Goal: Information Seeking & Learning: Learn about a topic

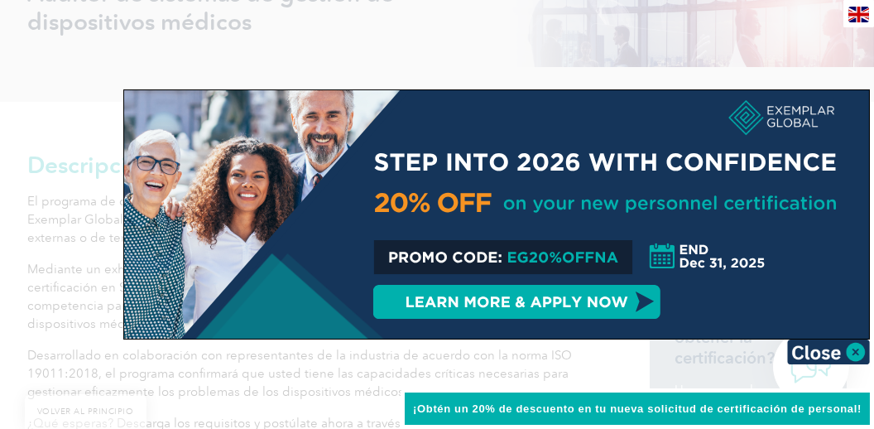
scroll to position [304, 0]
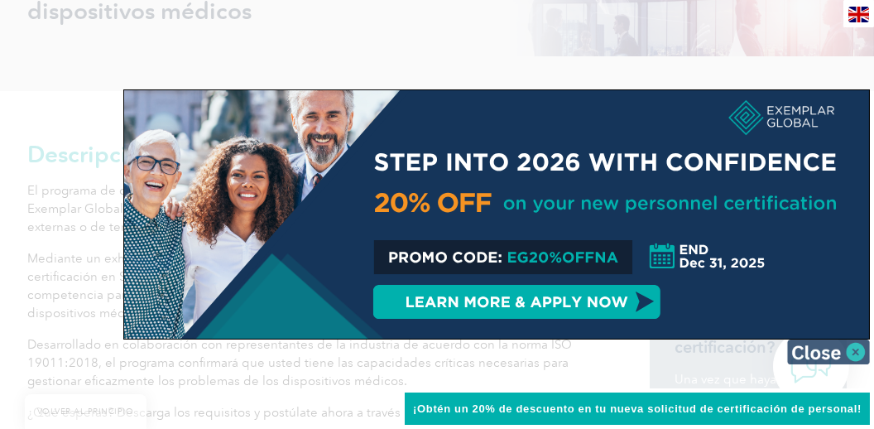
click at [813, 347] on img at bounding box center [828, 351] width 83 height 25
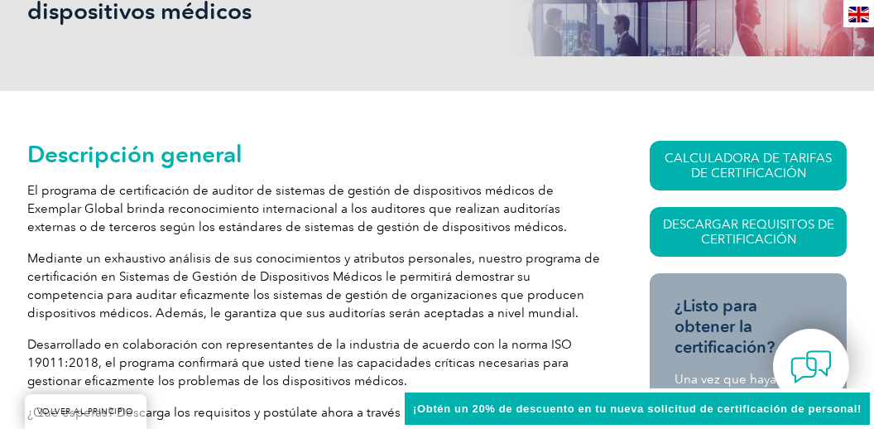
drag, startPoint x: 849, startPoint y: 113, endPoint x: 850, endPoint y: 77, distance: 36.4
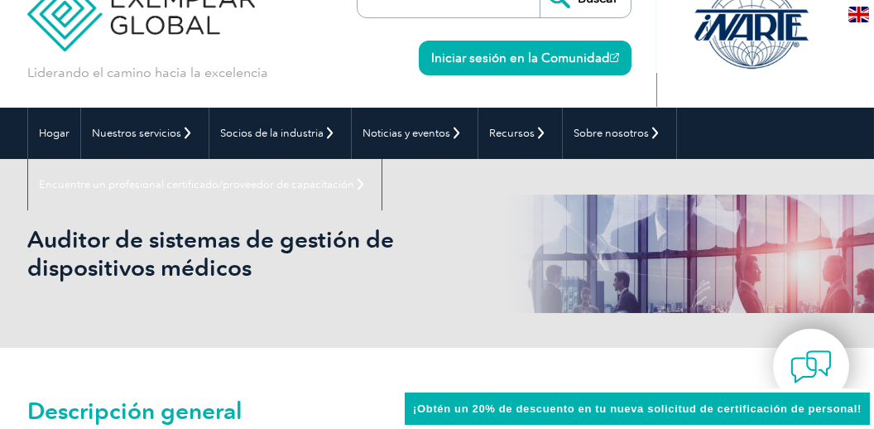
scroll to position [0, 0]
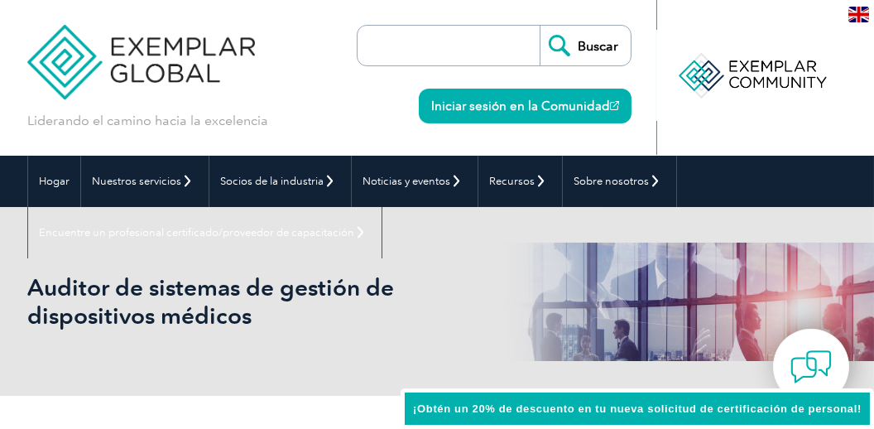
click at [697, 163] on nav "Hogar Nuestros servicios Obtener la certificación Certificaciones individuales …" at bounding box center [436, 207] width 819 height 103
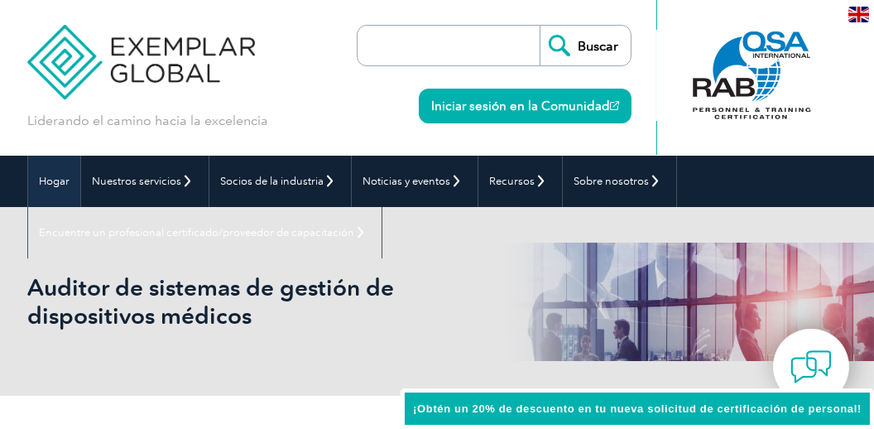
click at [56, 181] on font "Hogar" at bounding box center [54, 181] width 31 height 12
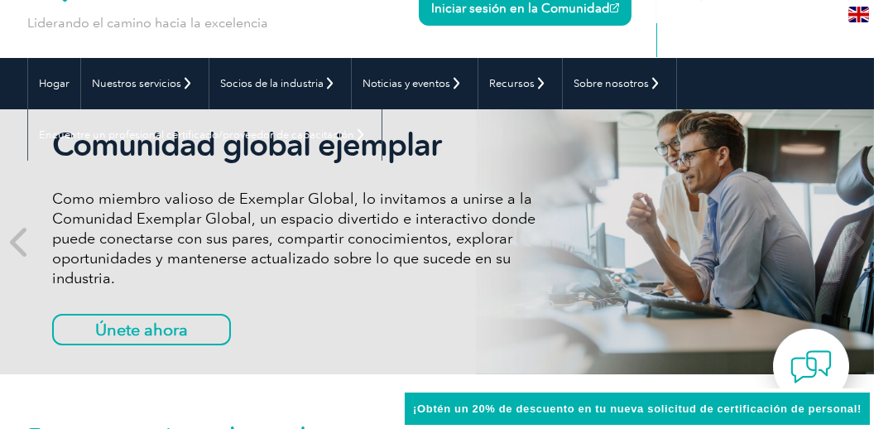
scroll to position [130, 0]
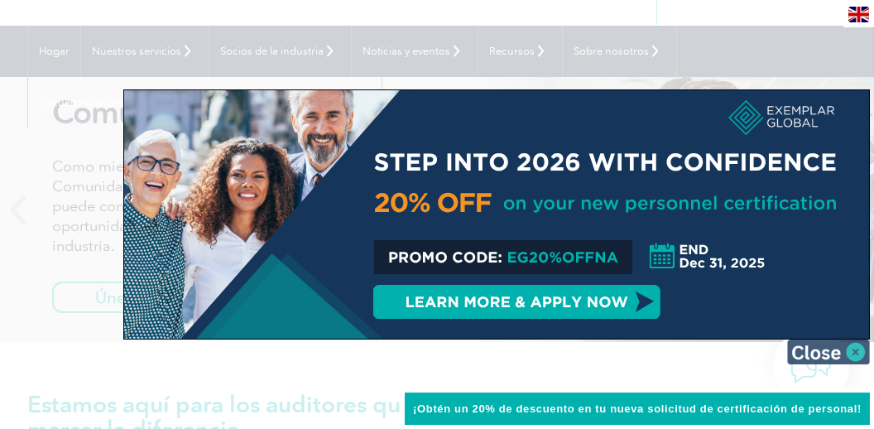
click at [826, 352] on img at bounding box center [828, 351] width 83 height 25
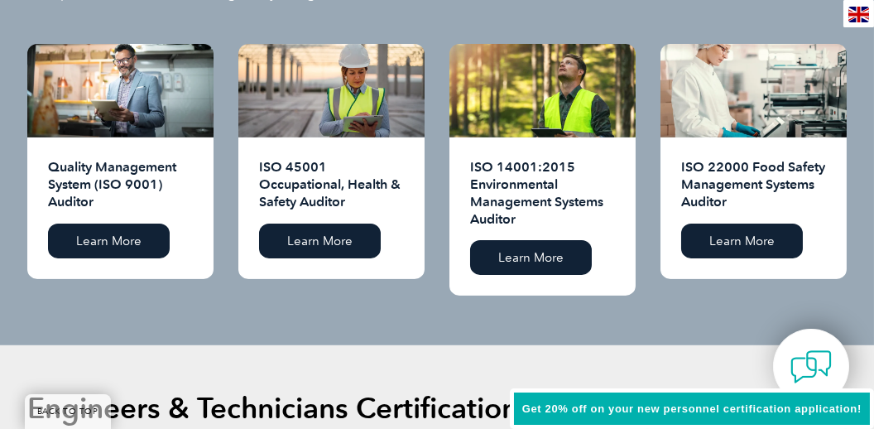
scroll to position [1605, 0]
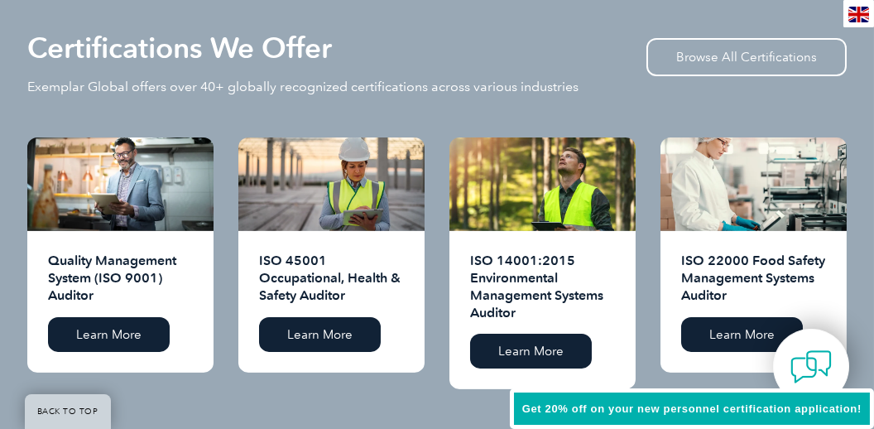
click at [438, 84] on div "Certifications We Offer Exemplar Global offers over 40+ globally recognized cer…" at bounding box center [436, 86] width 819 height 103
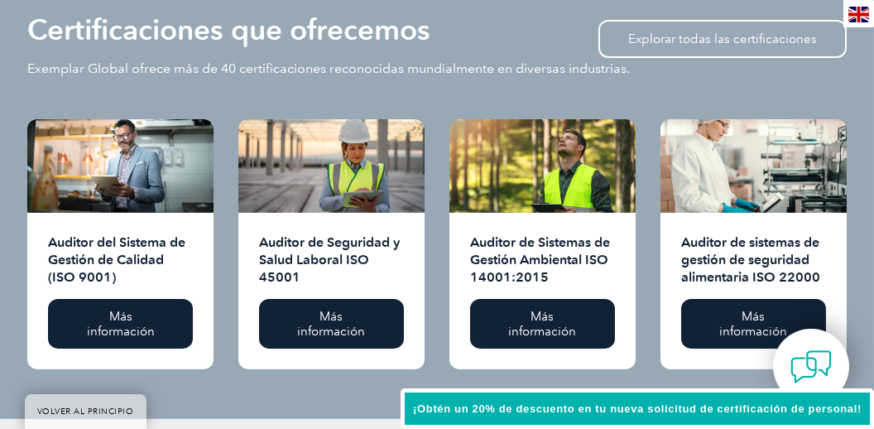
click at [452, 97] on div "Certificaciones que ofrecemos Exemplar Global ofrece más de 40 certificaciones …" at bounding box center [436, 68] width 819 height 103
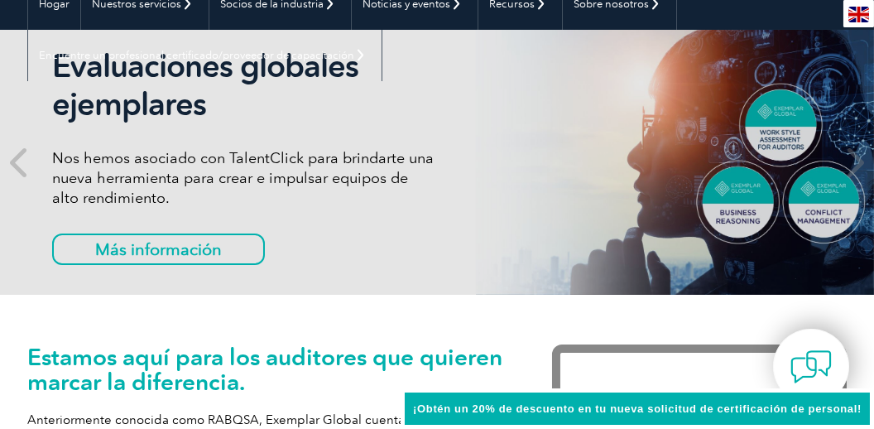
scroll to position [133, 0]
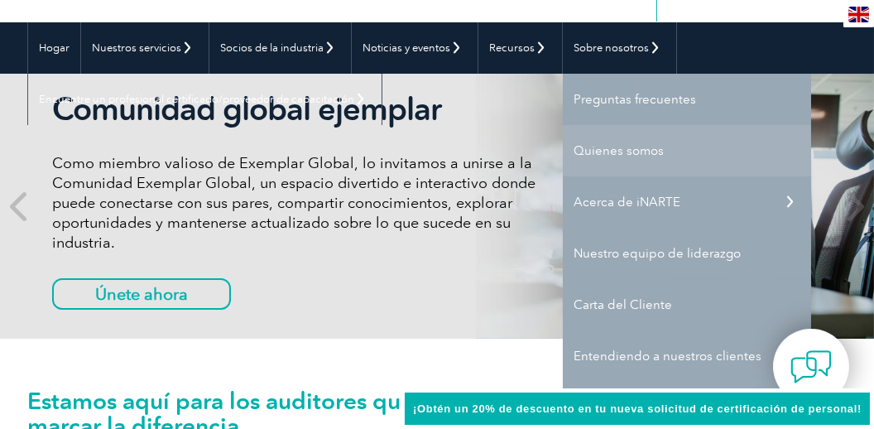
click at [615, 146] on font "Quienes somos" at bounding box center [618, 150] width 90 height 15
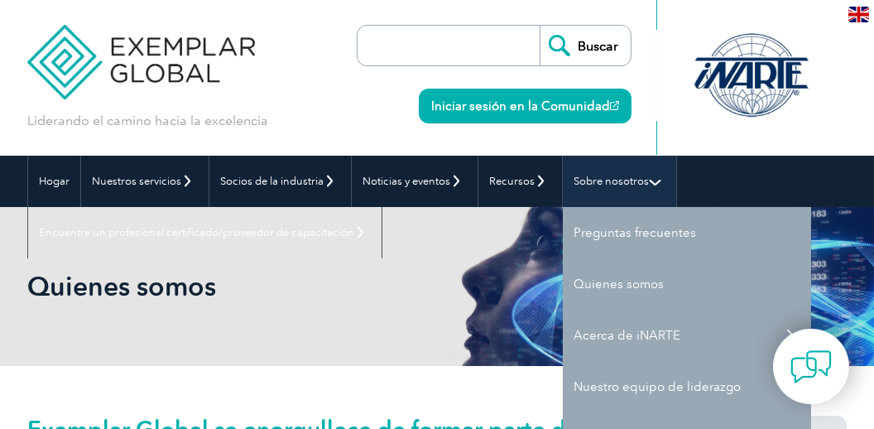
click at [584, 172] on link "Sobre nosotros" at bounding box center [619, 181] width 113 height 51
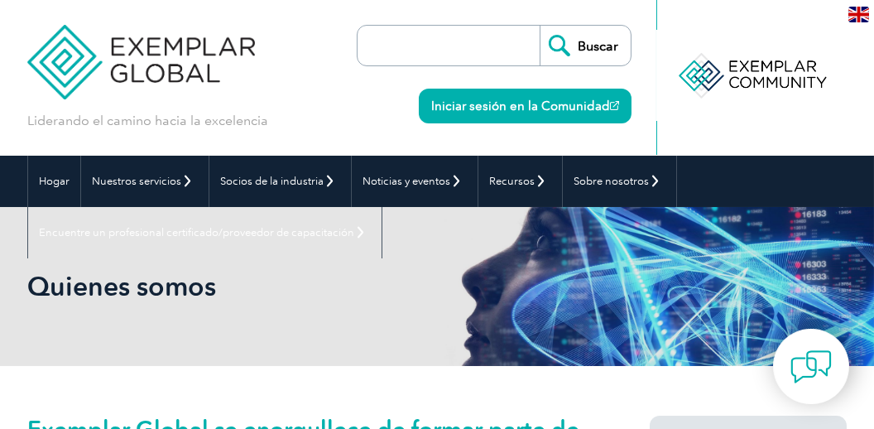
click at [414, 307] on div "Quienes somos" at bounding box center [436, 286] width 819 height 159
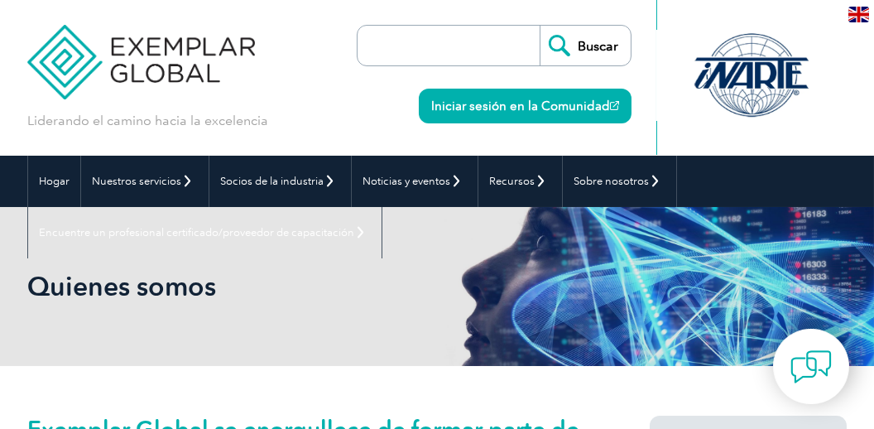
click at [490, 52] on input "search" at bounding box center [453, 46] width 174 height 40
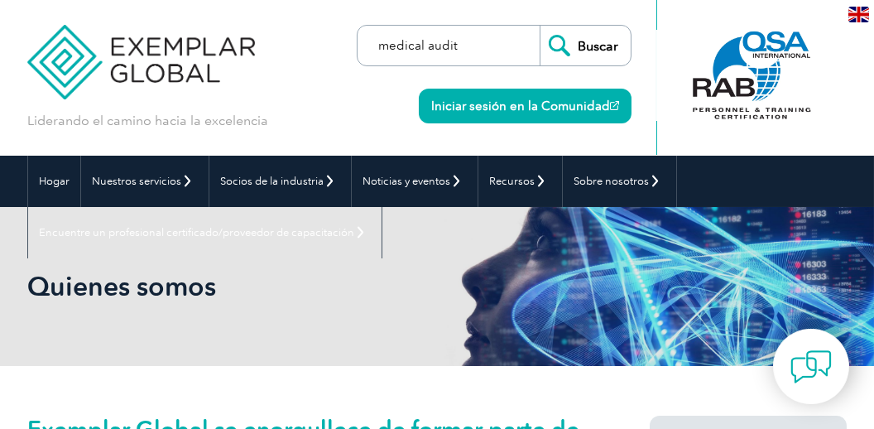
type input "medical audit"
click at [587, 41] on input "Buscar" at bounding box center [584, 46] width 91 height 40
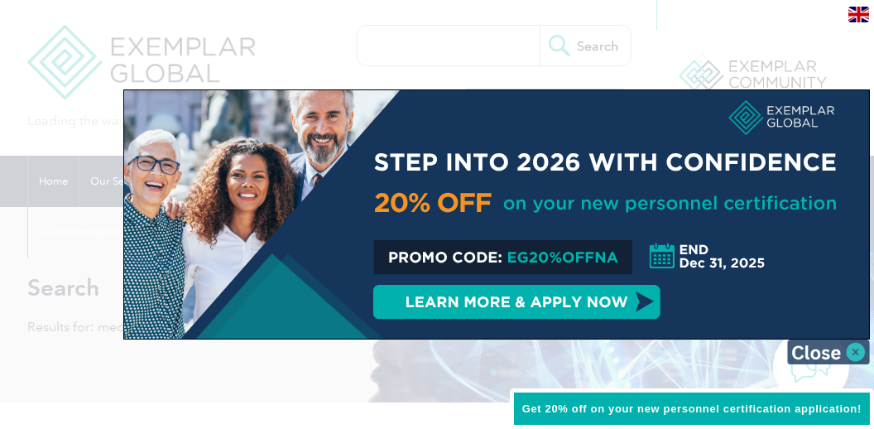
click at [826, 344] on img at bounding box center [828, 351] width 83 height 25
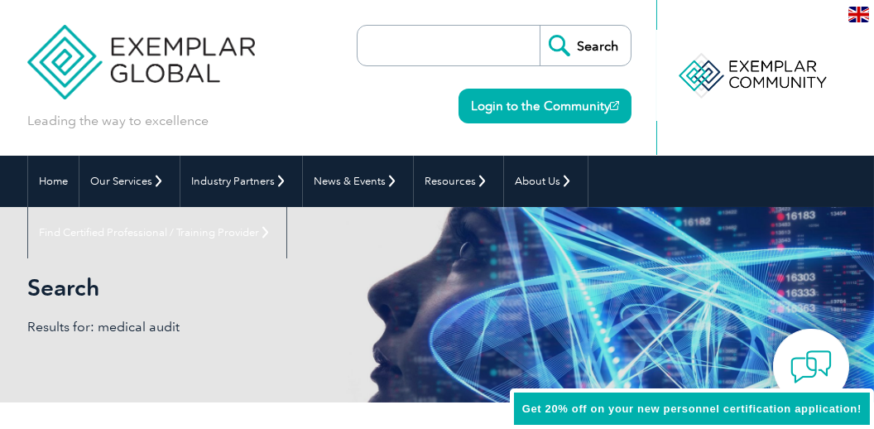
click at [644, 307] on div "Search Results for: medical audit" at bounding box center [436, 304] width 819 height 195
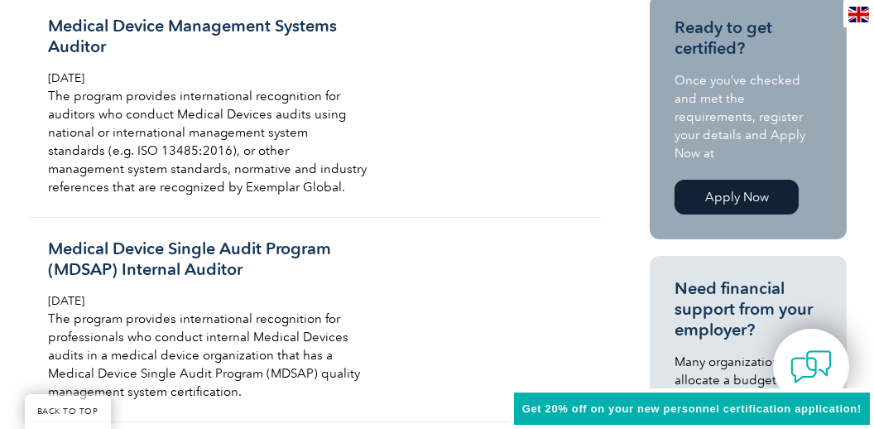
scroll to position [424, 0]
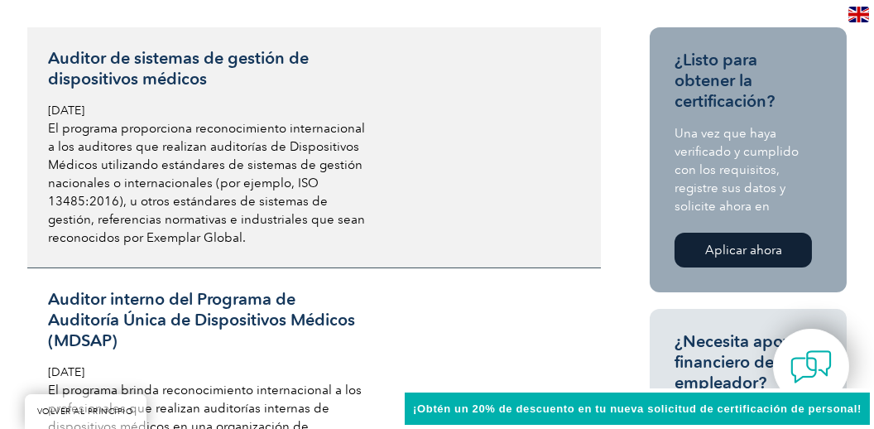
click at [529, 164] on link "Auditor de sistemas de gestión de dispositivos médicos Martes 21 de diciembre d…" at bounding box center [313, 147] width 573 height 241
click at [209, 72] on h3 "Auditor de sistemas de gestión de dispositivos médicos" at bounding box center [207, 68] width 319 height 41
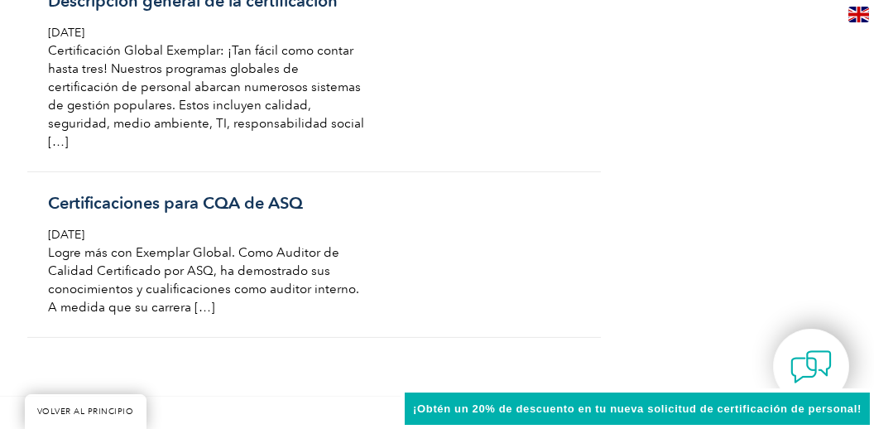
scroll to position [2074, 0]
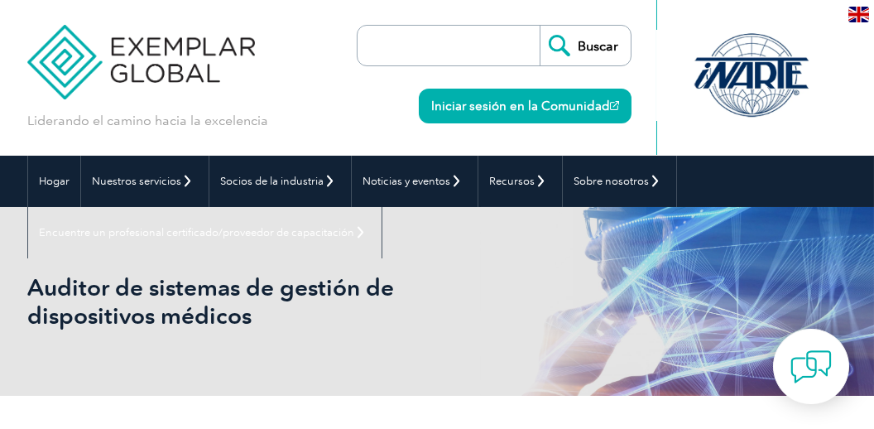
click at [472, 323] on h1 "Auditor de sistemas de gestión de dispositivos médicos" at bounding box center [252, 301] width 451 height 56
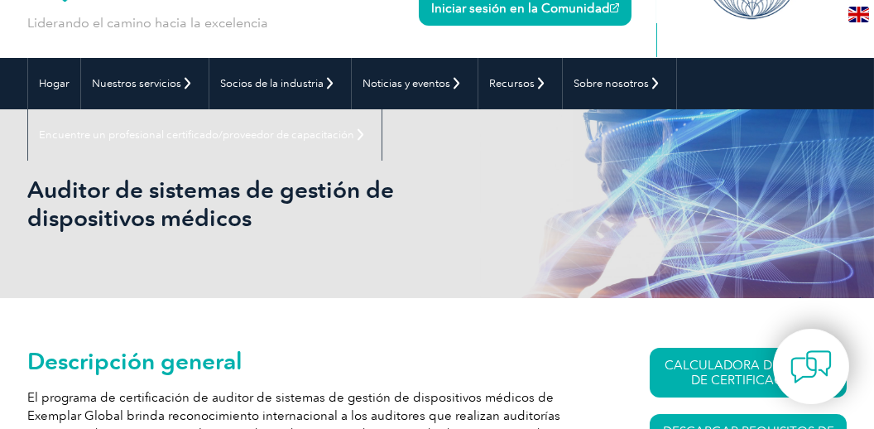
scroll to position [130, 0]
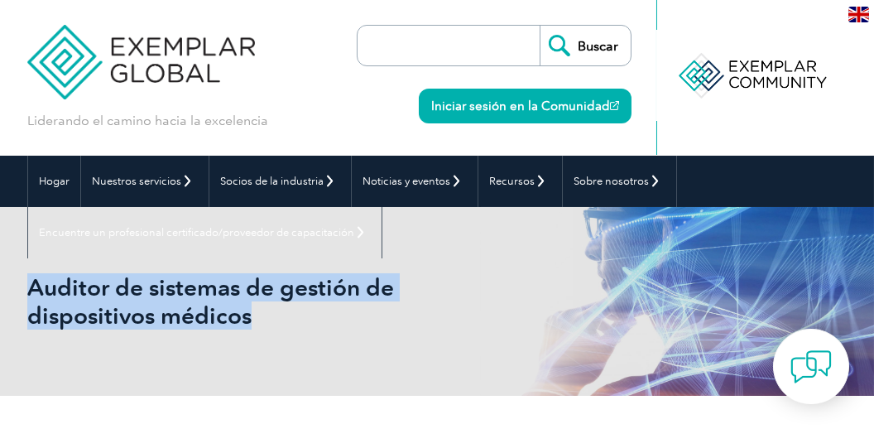
drag, startPoint x: 268, startPoint y: 316, endPoint x: 33, endPoint y: 299, distance: 235.6
click at [33, 299] on h1 "Auditor de sistemas de gestión de dispositivos médicos" at bounding box center [252, 301] width 451 height 56
copy font "Auditor de sistemas de gestión de dispositivos médicos"
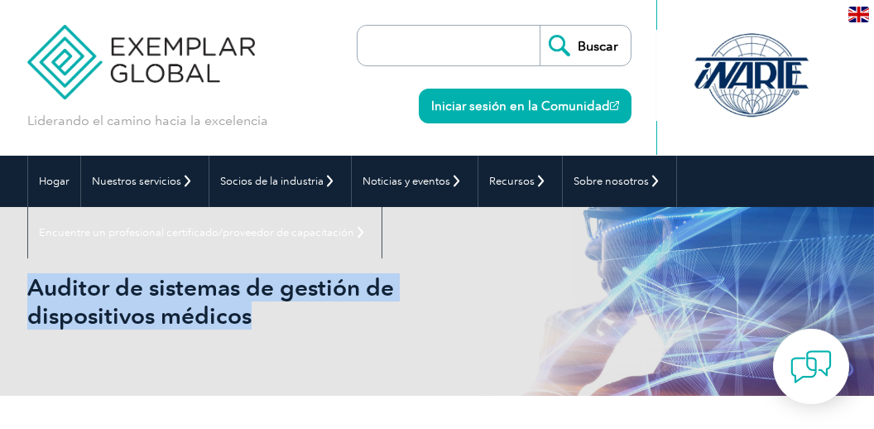
click at [484, 339] on div "Auditor de sistemas de gestión de dispositivos médicos" at bounding box center [436, 301] width 819 height 189
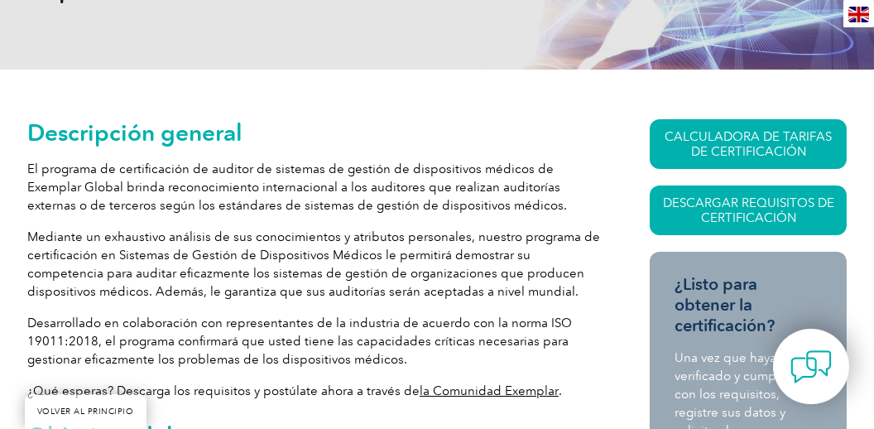
scroll to position [359, 0]
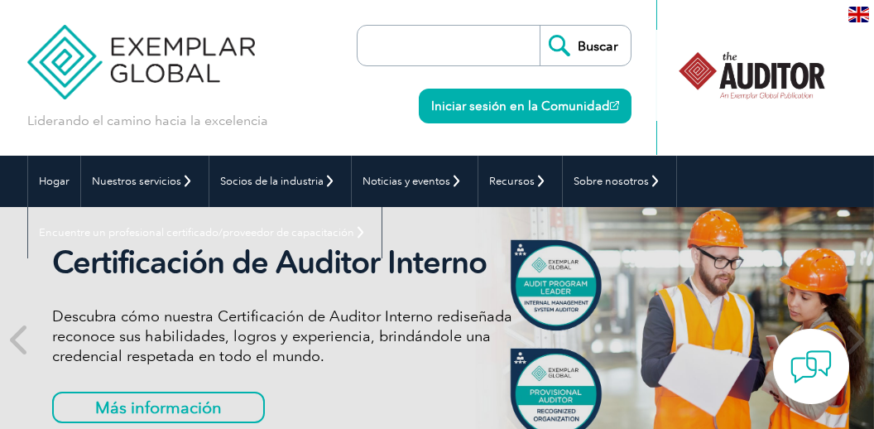
click at [371, 363] on p "Descubra cómo nuestra Certificación de Auditor Interno rediseñada reconoce sus …" at bounding box center [306, 336] width 508 height 60
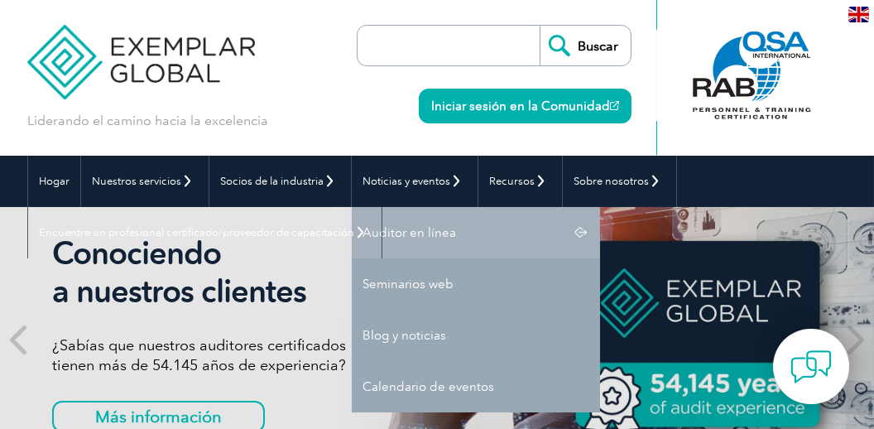
click at [391, 228] on font "Auditor en línea" at bounding box center [408, 232] width 93 height 15
